Goal: Browse casually: Explore the website without a specific task or goal

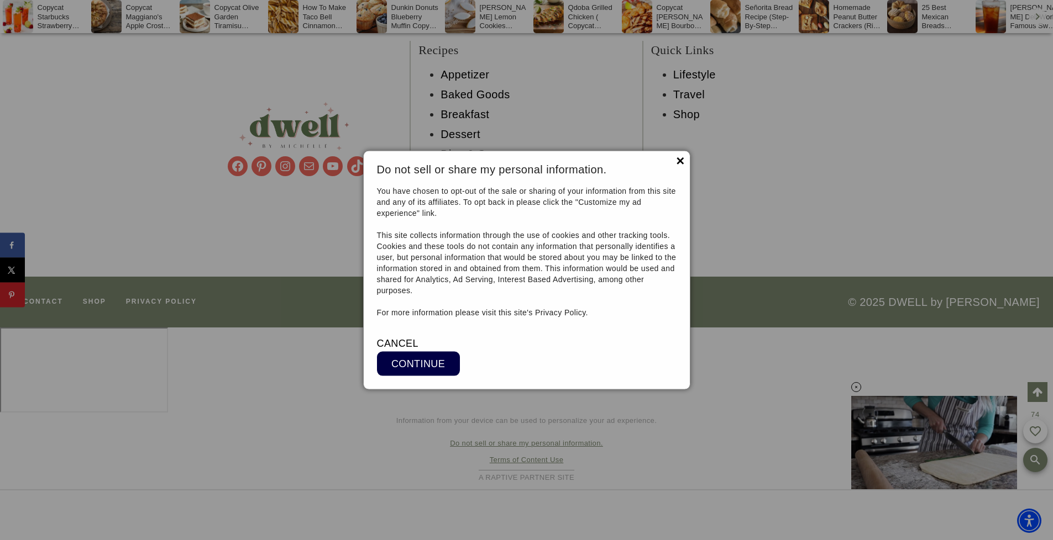
scroll to position [9993, 0]
